Goal: Task Accomplishment & Management: Complete application form

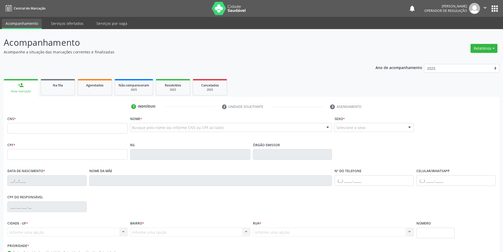
click at [38, 128] on input "text" at bounding box center [67, 128] width 120 height 11
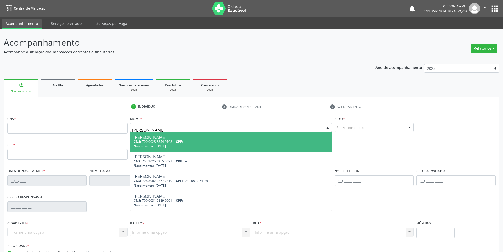
type input "[PERSON_NAME]"
click at [174, 141] on div "CNS: 898 0049 4897 7081 CPF: --" at bounding box center [231, 141] width 195 height 4
type input "898 0049 4897 7081"
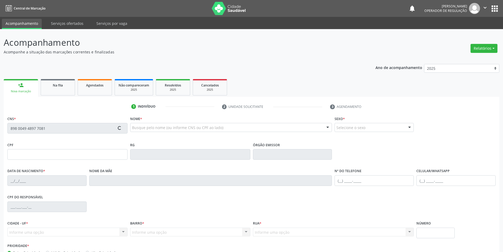
type input "[DATE]"
type input "[PERSON_NAME]"
type input "[PHONE_NUMBER]"
type input "54"
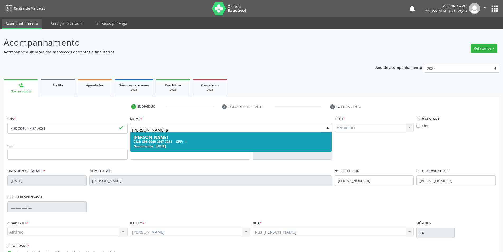
type input "[PERSON_NAME] al"
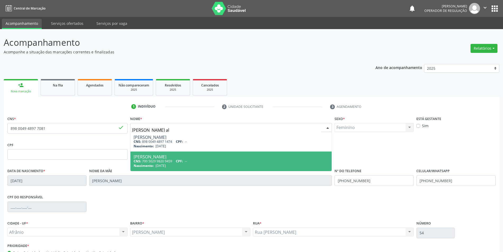
click at [222, 160] on div "CNS: 700 5029 9820 9459 CPF: --" at bounding box center [231, 161] width 195 height 4
type input "700 5029 9820 9459"
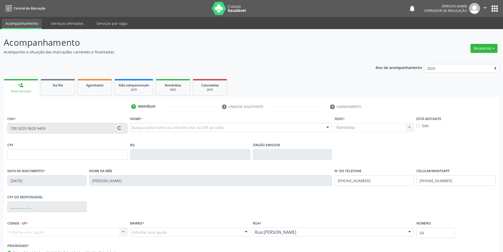
type input "[PHONE_NUMBER]"
type input "109.453.454-45"
type input "145"
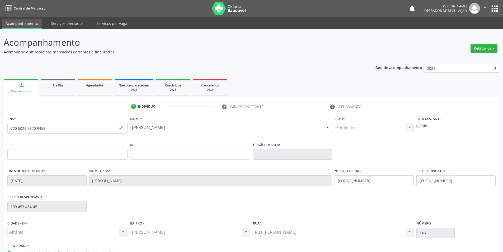
scroll to position [35, 0]
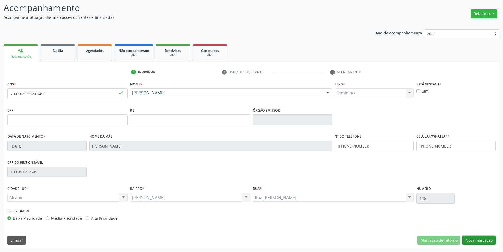
click at [470, 236] on button "Nova marcação" at bounding box center [479, 240] width 33 height 9
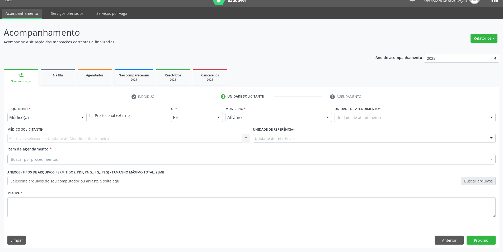
scroll to position [10, 0]
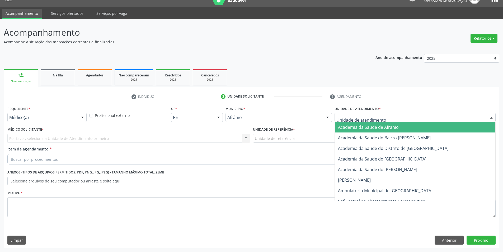
click at [403, 118] on div at bounding box center [415, 117] width 161 height 9
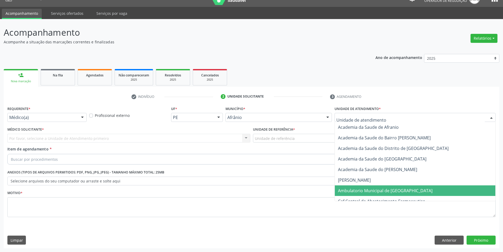
click at [356, 189] on span "Ambulatorio Municipal de [GEOGRAPHIC_DATA]" at bounding box center [385, 191] width 95 height 6
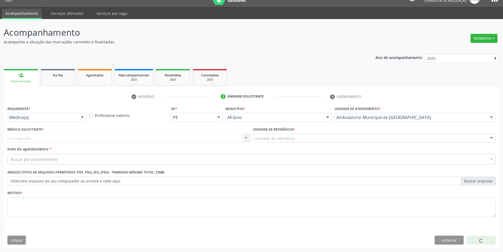
click at [308, 138] on div "Unidade de referência" at bounding box center [374, 138] width 243 height 9
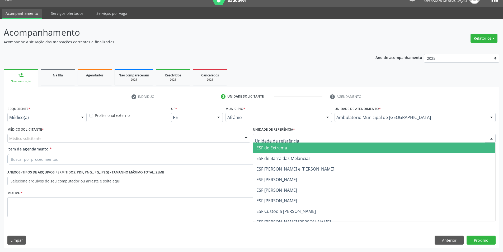
click at [287, 145] on span "ESF de Extrema" at bounding box center [374, 147] width 242 height 11
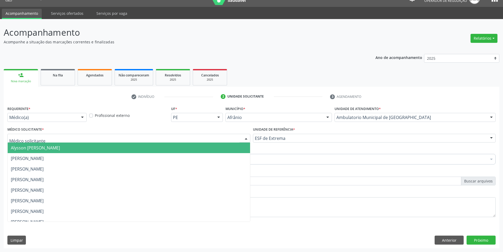
click at [238, 137] on div at bounding box center [128, 138] width 243 height 9
click at [203, 146] on span "Alysson [PERSON_NAME]" at bounding box center [129, 147] width 242 height 11
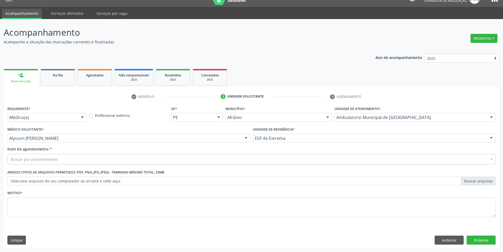
click at [99, 158] on div "Buscar por procedimentos" at bounding box center [251, 159] width 488 height 11
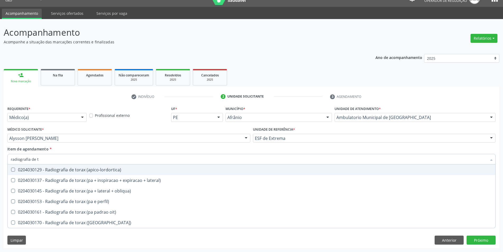
type input "radiografia de to"
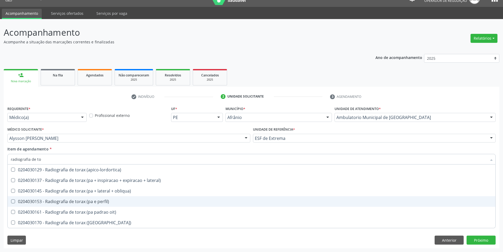
click at [75, 203] on div "0204030153 - Radiografia de torax (pa e perfil)" at bounding box center [252, 201] width 482 height 4
checkbox perfil\) "true"
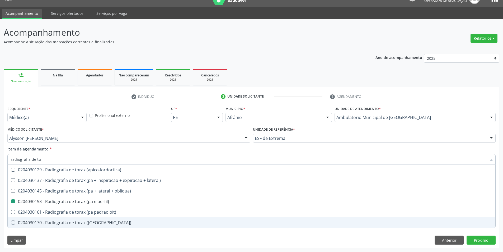
click at [72, 236] on div "Requerente * Médico(a) Médico(a) Enfermeiro(a) Paciente Nenhum resultado encont…" at bounding box center [252, 176] width 496 height 143
checkbox lateral\) "true"
checkbox perfil\) "false"
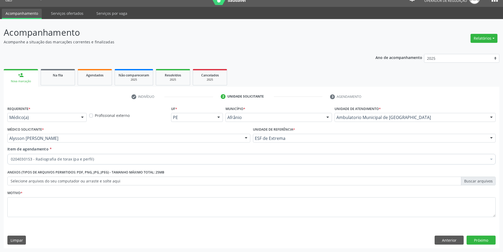
click at [233, 194] on div "Motivo *" at bounding box center [251, 203] width 488 height 28
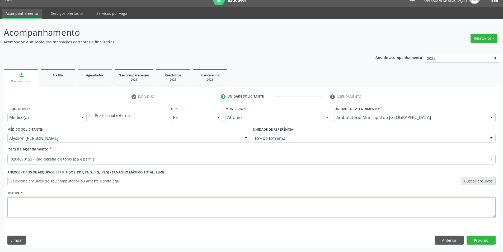
click at [228, 207] on textarea at bounding box center [251, 207] width 488 height 20
type textarea "."
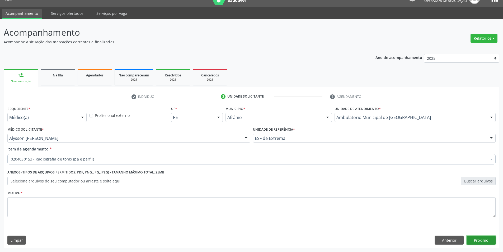
click at [489, 242] on button "Próximo" at bounding box center [481, 239] width 29 height 9
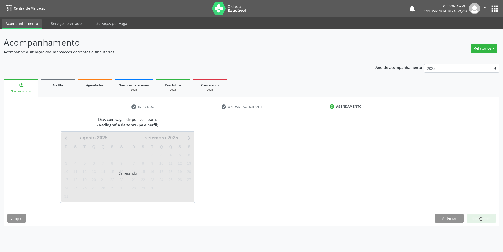
scroll to position [0, 0]
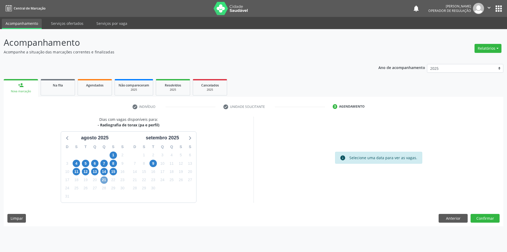
click at [104, 181] on span "21" at bounding box center [103, 179] width 7 height 7
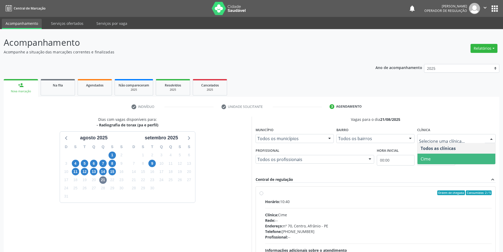
click at [421, 158] on span "Cime" at bounding box center [457, 158] width 78 height 11
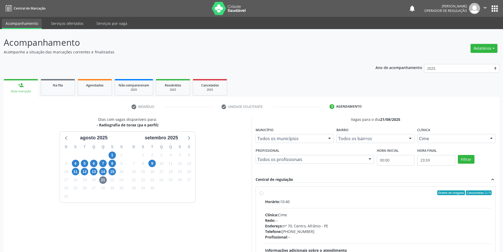
click at [266, 194] on div "Ordem de chegada Consumidos: 2 / 5" at bounding box center [378, 192] width 227 height 5
click at [263, 194] on input "Ordem de chegada Consumidos: 2 / 5 Horário: 10:40 Clínica: Cime Rede: -- Endere…" at bounding box center [262, 192] width 4 height 5
radio input "true"
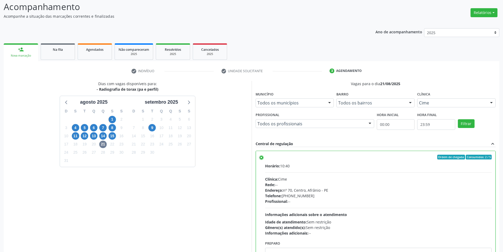
scroll to position [64, 0]
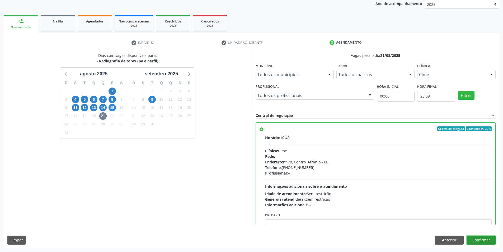
click at [475, 240] on button "Confirmar" at bounding box center [481, 239] width 29 height 9
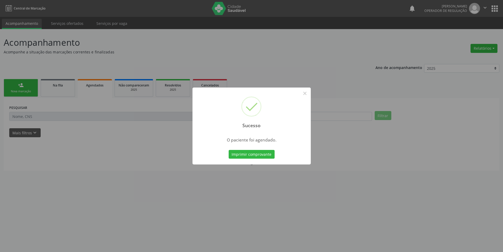
scroll to position [0, 0]
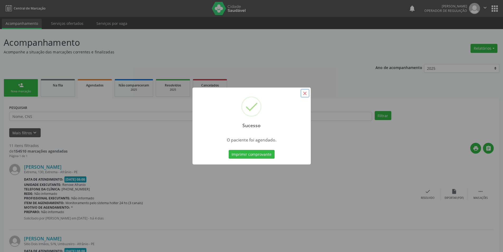
click at [307, 91] on button "×" at bounding box center [305, 93] width 9 height 9
